Goal: Task Accomplishment & Management: Manage account settings

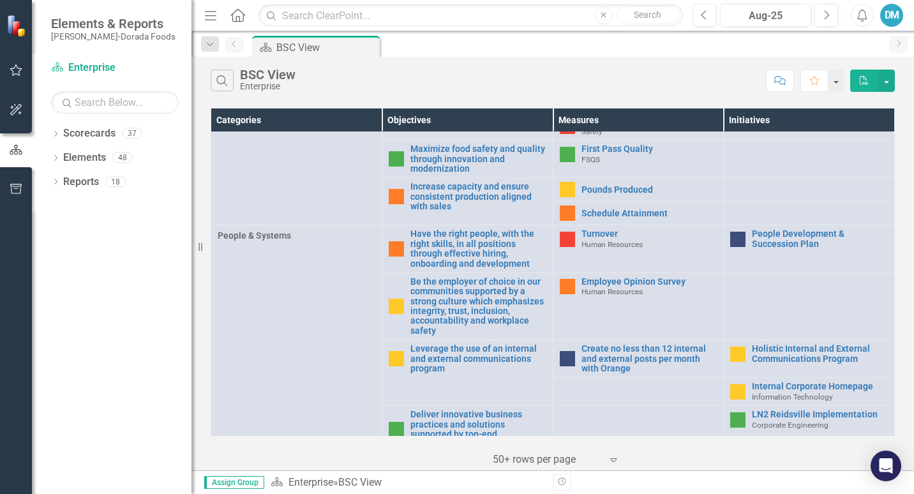
scroll to position [538, 0]
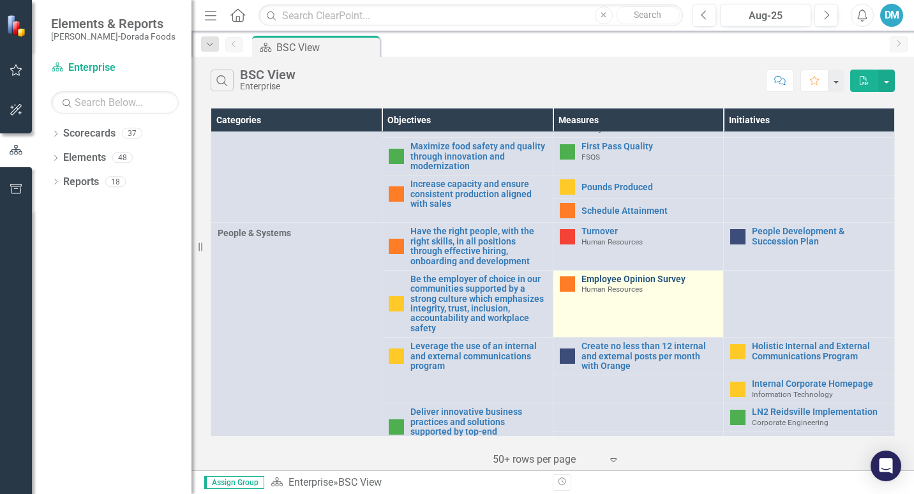
click at [633, 283] on link "Employee Opinion Survey" at bounding box center [649, 279] width 136 height 10
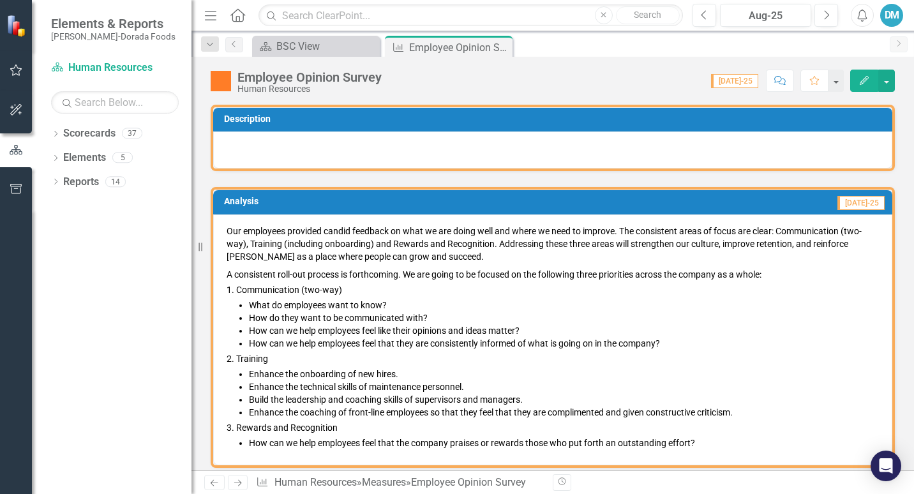
drag, startPoint x: 757, startPoint y: 440, endPoint x: 311, endPoint y: 211, distance: 501.1
click at [311, 211] on div "Analysis [DATE]-25 Our employees provided candid feedback on what we are doing …" at bounding box center [553, 327] width 684 height 280
drag, startPoint x: 706, startPoint y: 443, endPoint x: 472, endPoint y: 332, distance: 259.7
click at [472, 332] on ol "Communication (two-way) What do employees want to know? How do they want to be …" at bounding box center [557, 366] width 643 height 166
click at [230, 227] on p "Our employees provided candid feedback on what we are doing well and where we n…" at bounding box center [553, 245] width 652 height 41
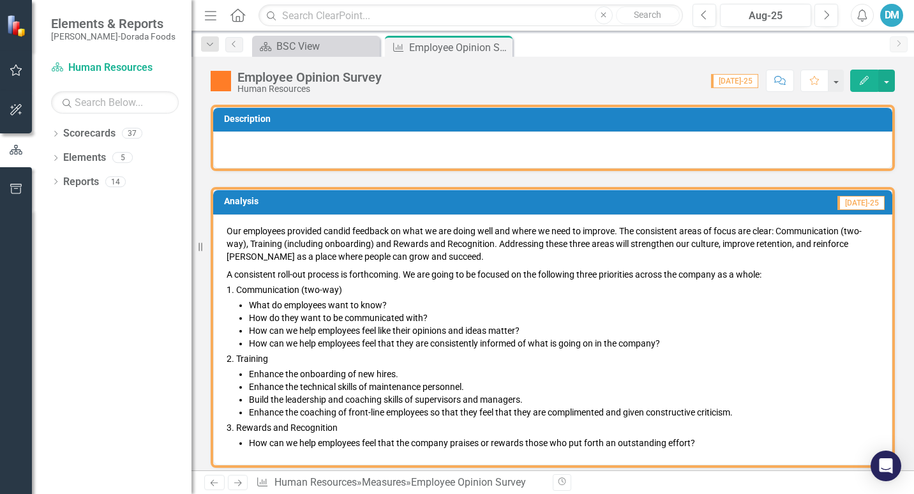
click at [230, 227] on p "Our employees provided candid feedback on what we are doing well and where we n…" at bounding box center [553, 245] width 652 height 41
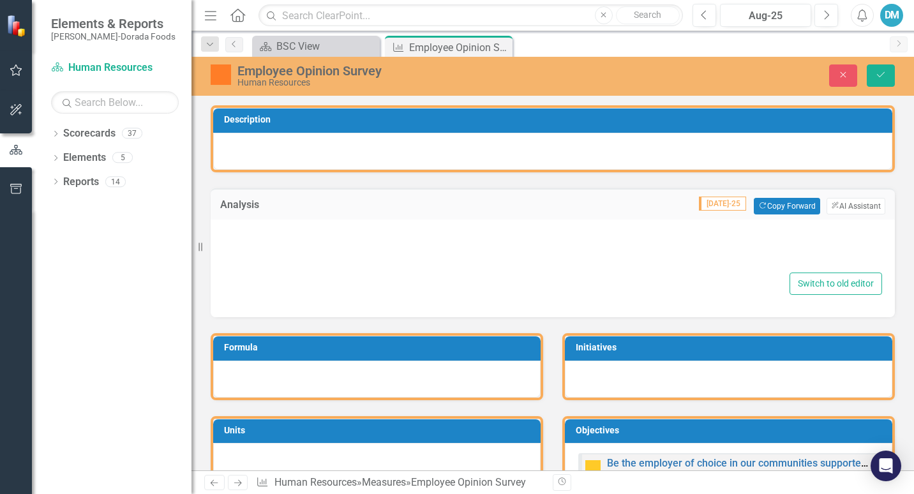
type textarea "<p>Our employees provided candid feedback on what we are doing well and where w…"
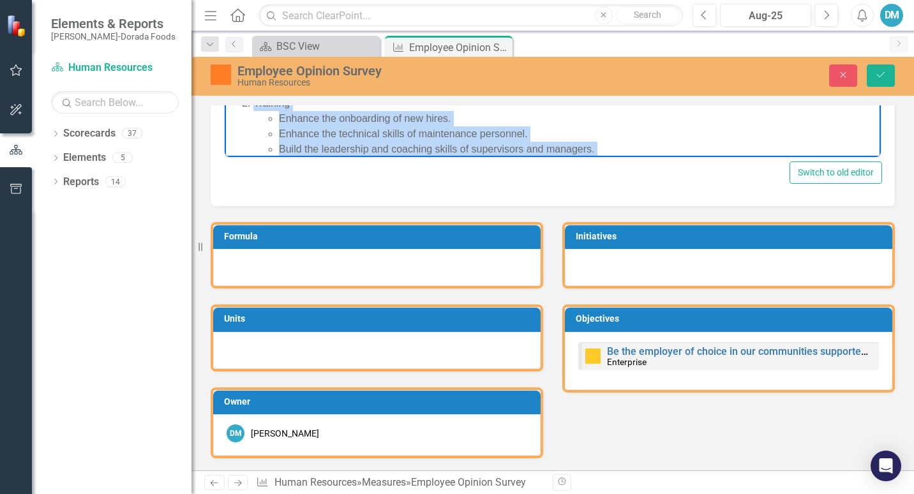
scroll to position [59, 0]
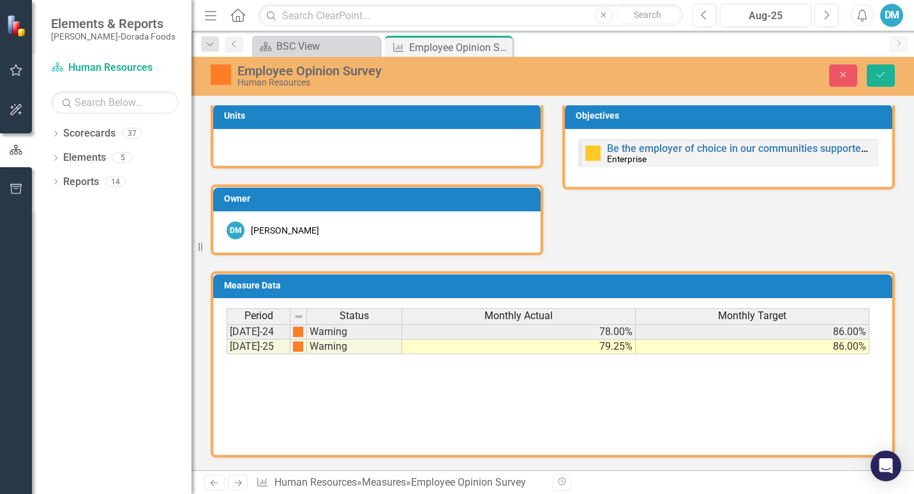
drag, startPoint x: 229, startPoint y: -258, endPoint x: 876, endPoint y: -121, distance: 661.4
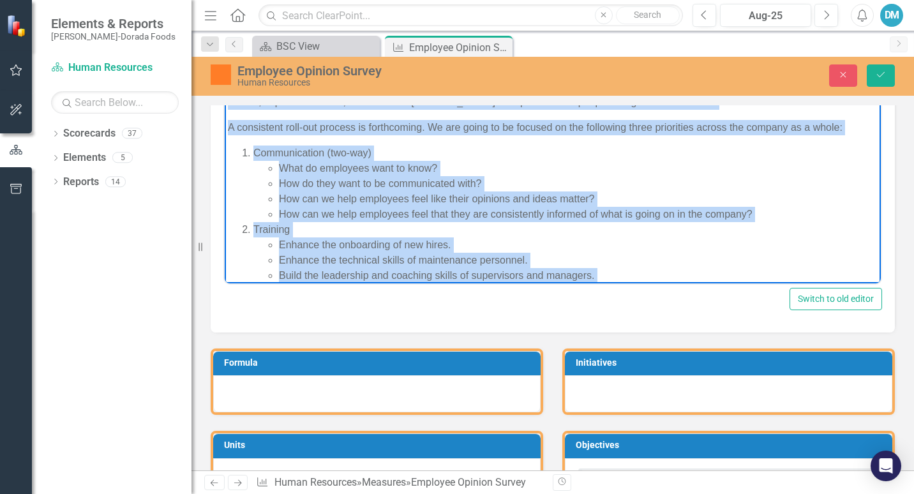
scroll to position [0, 0]
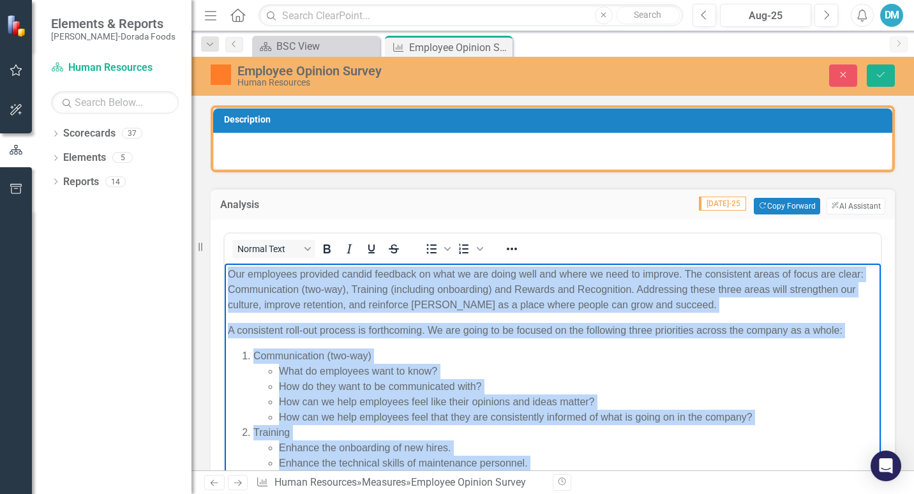
drag, startPoint x: 794, startPoint y: 468, endPoint x: 119, endPoint y: 99, distance: 769.5
click at [225, 263] on html "Our employees provided candid feedback on what we are doing well and where we n…" at bounding box center [553, 404] width 656 height 282
click at [285, 286] on p "Our employees provided candid feedback on what we are doing well and where we n…" at bounding box center [553, 289] width 650 height 46
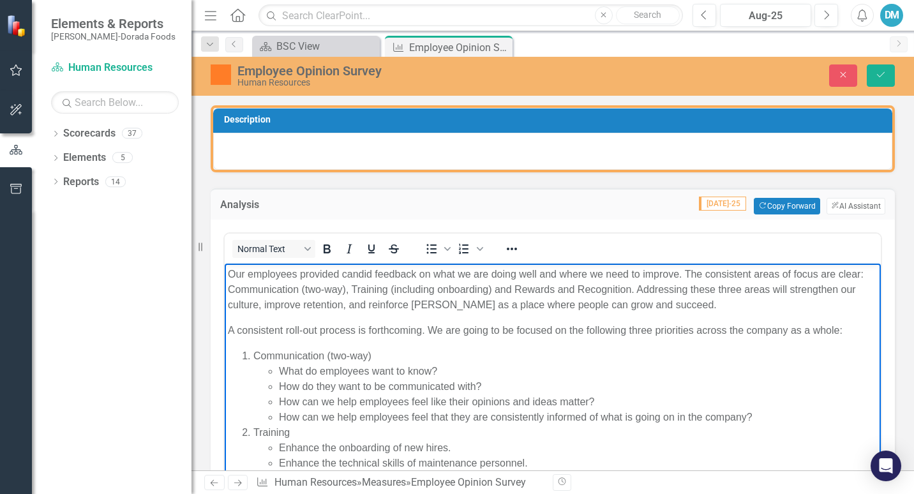
drag, startPoint x: 285, startPoint y: 286, endPoint x: 232, endPoint y: 274, distance: 54.3
click at [232, 274] on p "Our employees provided candid feedback on what we are doing well and where we n…" at bounding box center [553, 289] width 650 height 46
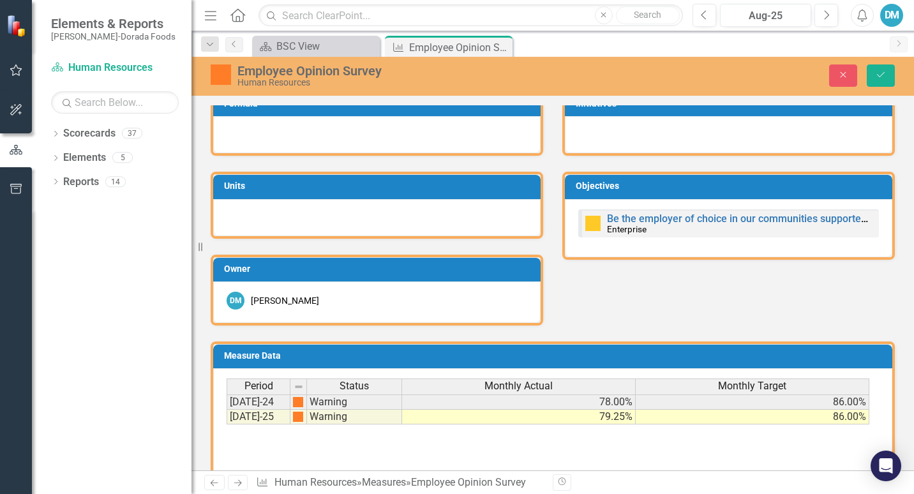
scroll to position [532, 0]
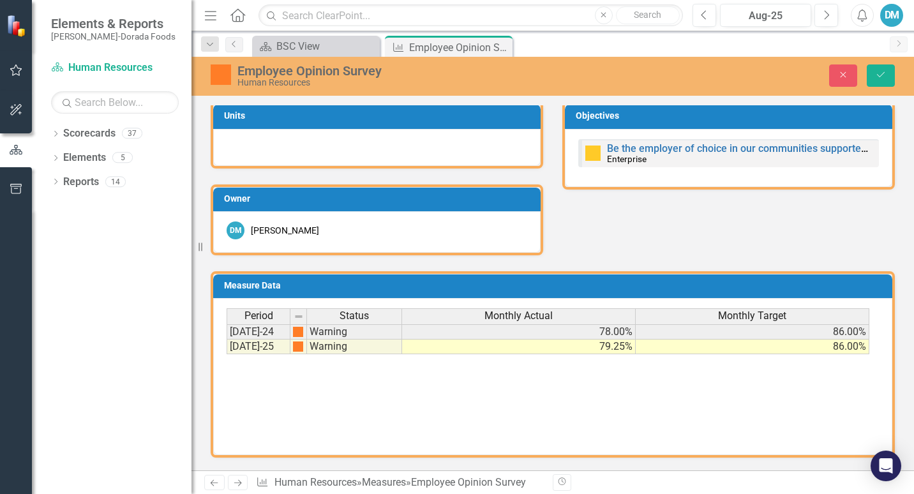
drag, startPoint x: 232, startPoint y: -260, endPoint x: 835, endPoint y: 189, distance: 751.5
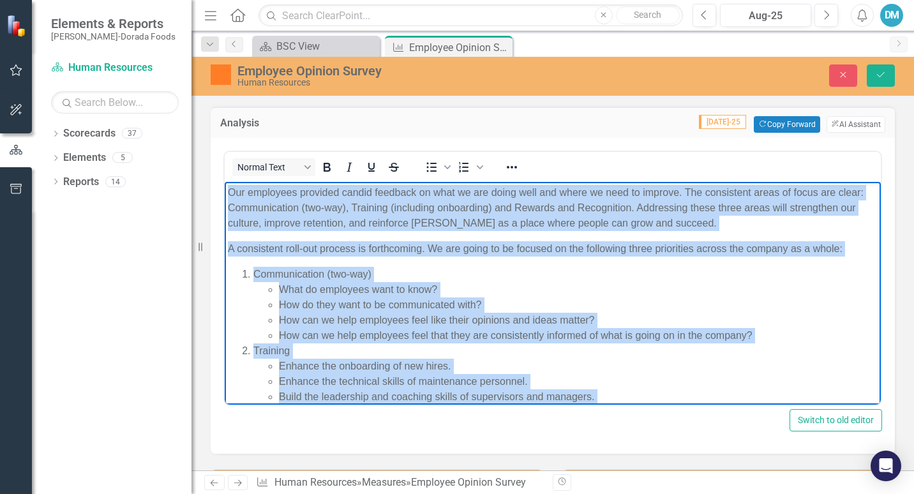
scroll to position [0, 0]
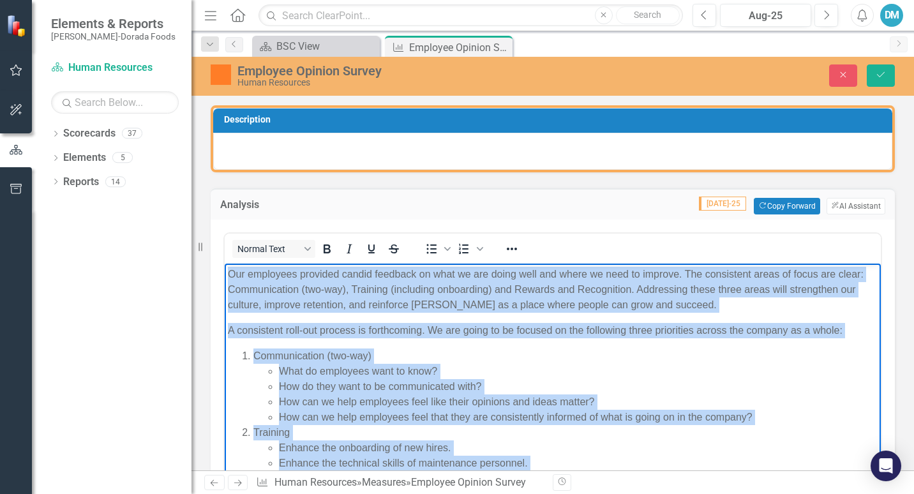
drag, startPoint x: 810, startPoint y: 463, endPoint x: 442, endPoint y: 346, distance: 386.8
click at [225, 263] on html "Our employees provided candid feedback on what we are doing well and where we n…" at bounding box center [553, 404] width 656 height 282
copy body "Our employees provided candid feedback on what we are doing well and where we n…"
